Goal: Task Accomplishment & Management: Use online tool/utility

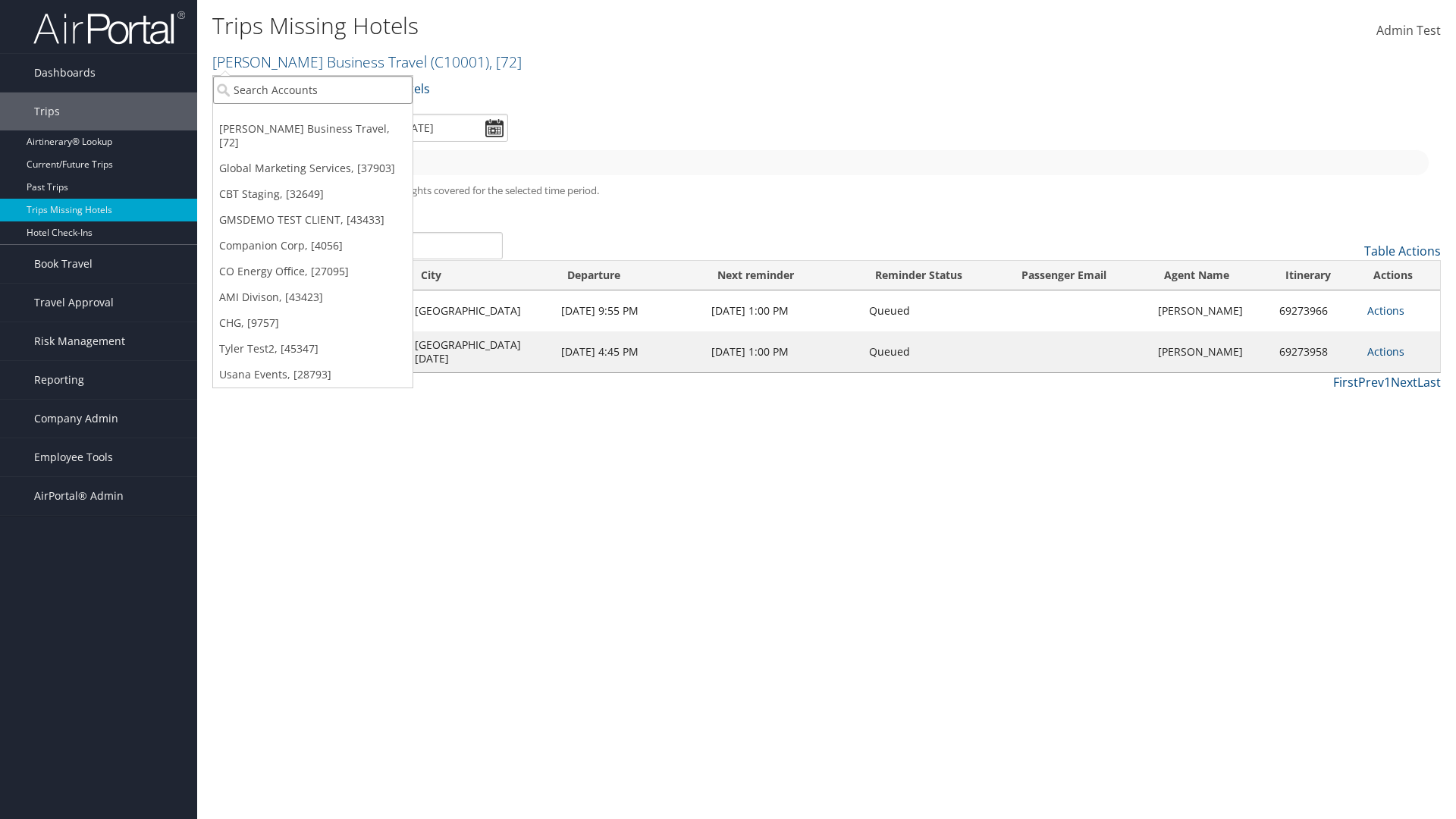
click at [312, 89] on input "search" at bounding box center [312, 89] width 199 height 28
type input "[PERSON_NAME] Business Travel"
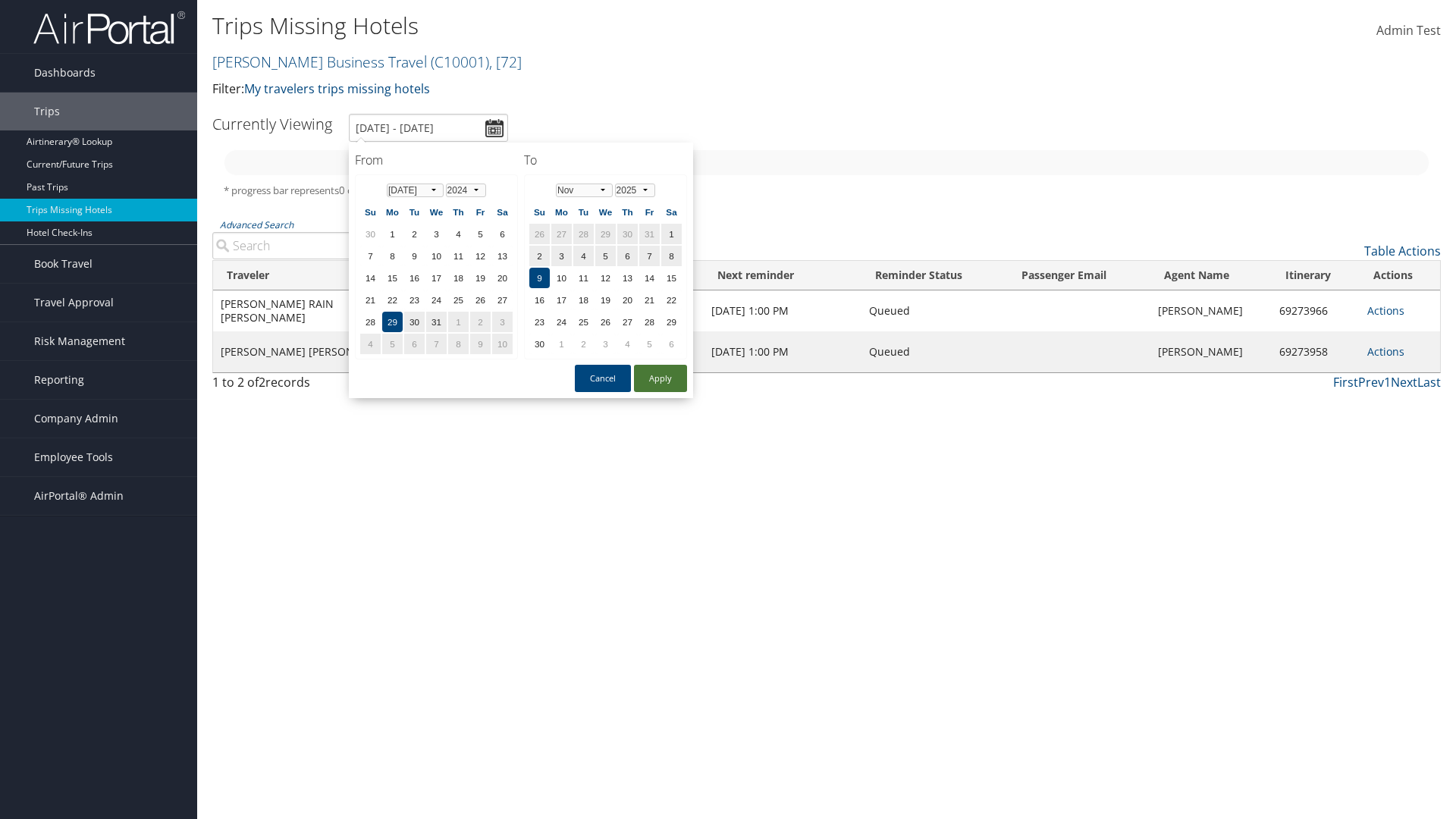
click at [660, 378] on button "Apply" at bounding box center [660, 378] width 53 height 27
type input "7/29/2024 - 11/9/2025"
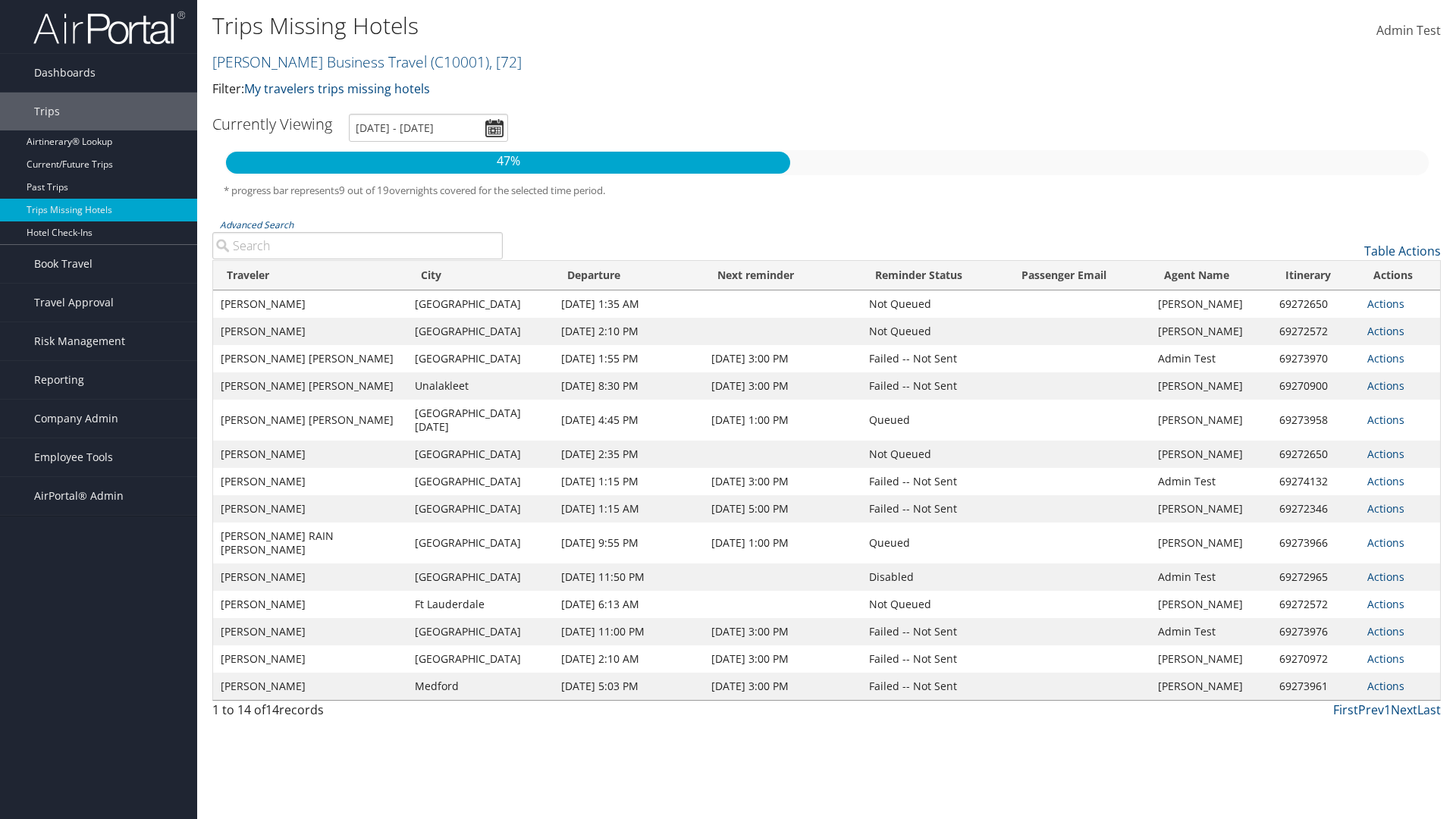
click at [1383, 310] on link "Actions" at bounding box center [1386, 304] width 37 height 15
click at [1400, 379] on link "Attach Hotel" at bounding box center [1401, 379] width 70 height 39
